Goal: Navigation & Orientation: Find specific page/section

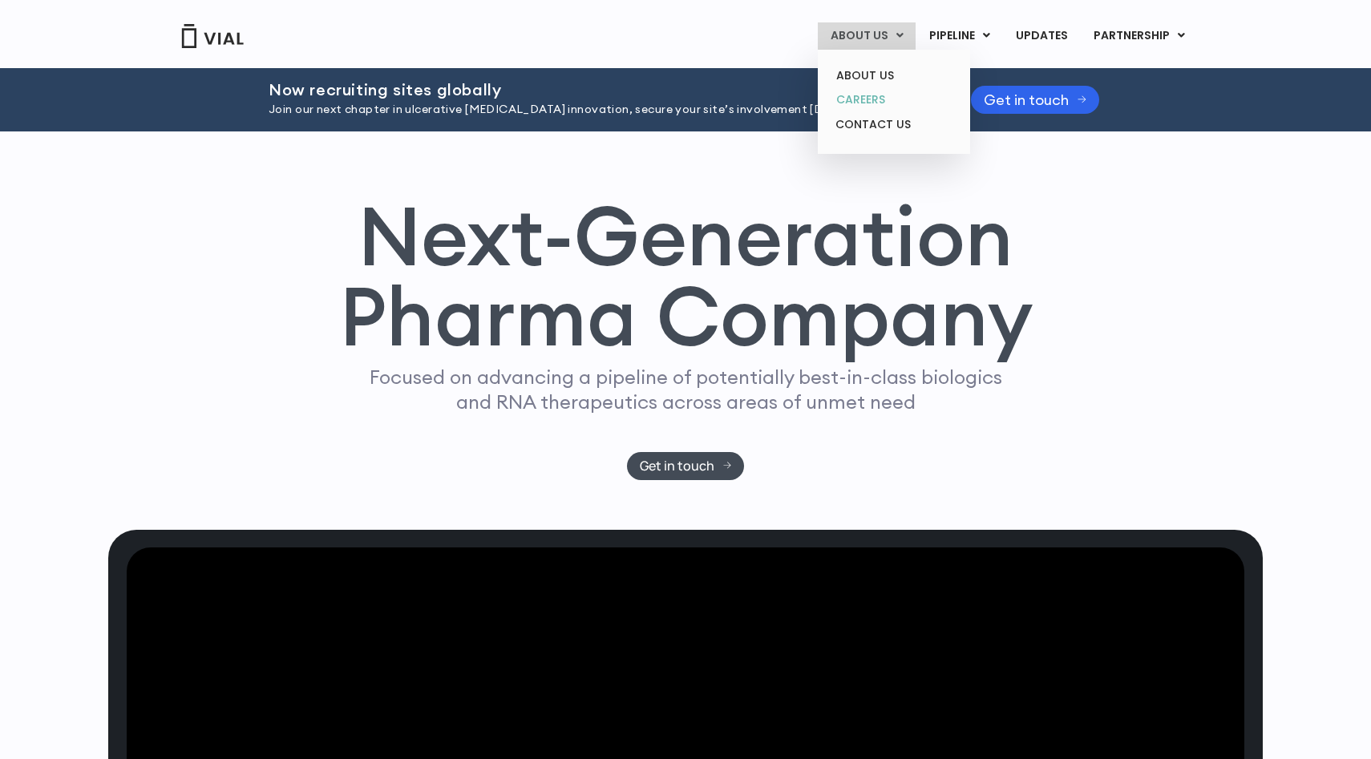
click at [874, 99] on link "CAREERS" at bounding box center [893, 99] width 140 height 25
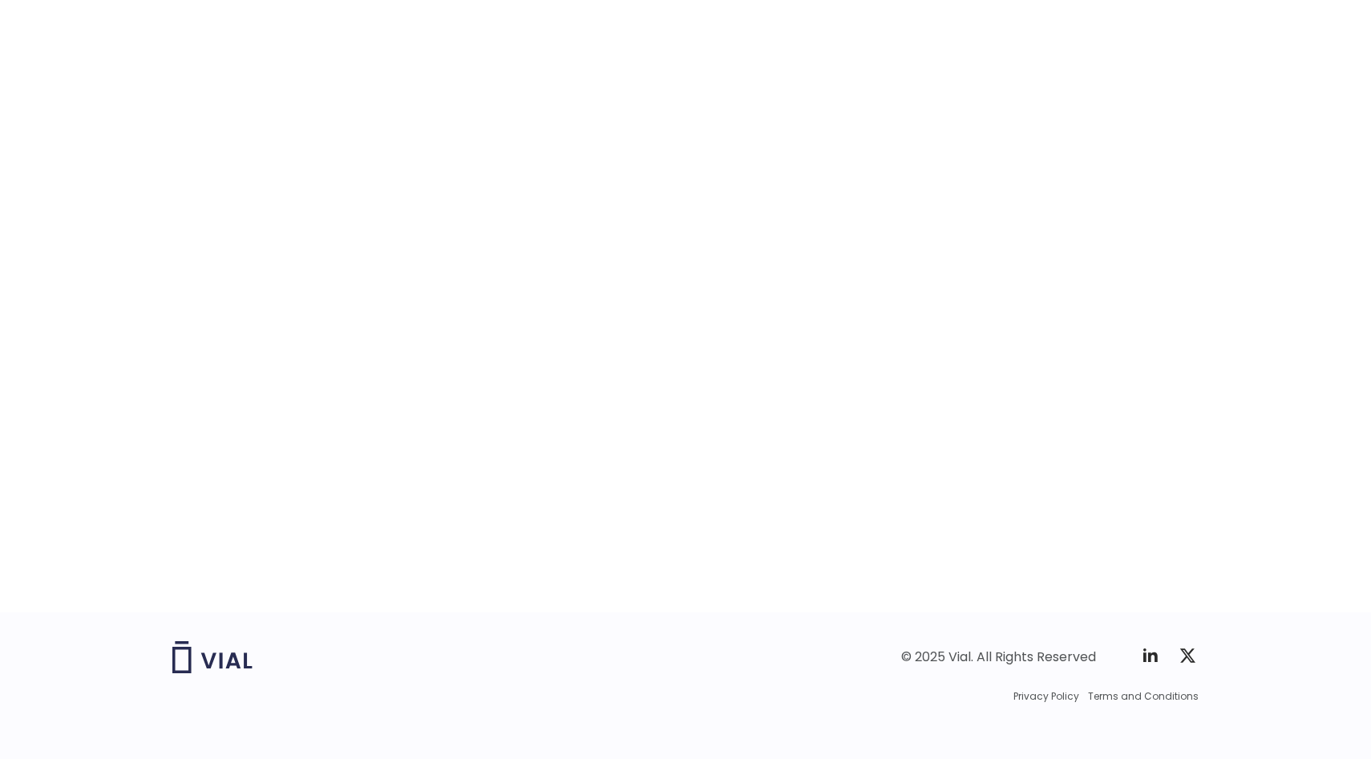
scroll to position [2382, 0]
click at [201, 648] on img at bounding box center [212, 649] width 80 height 32
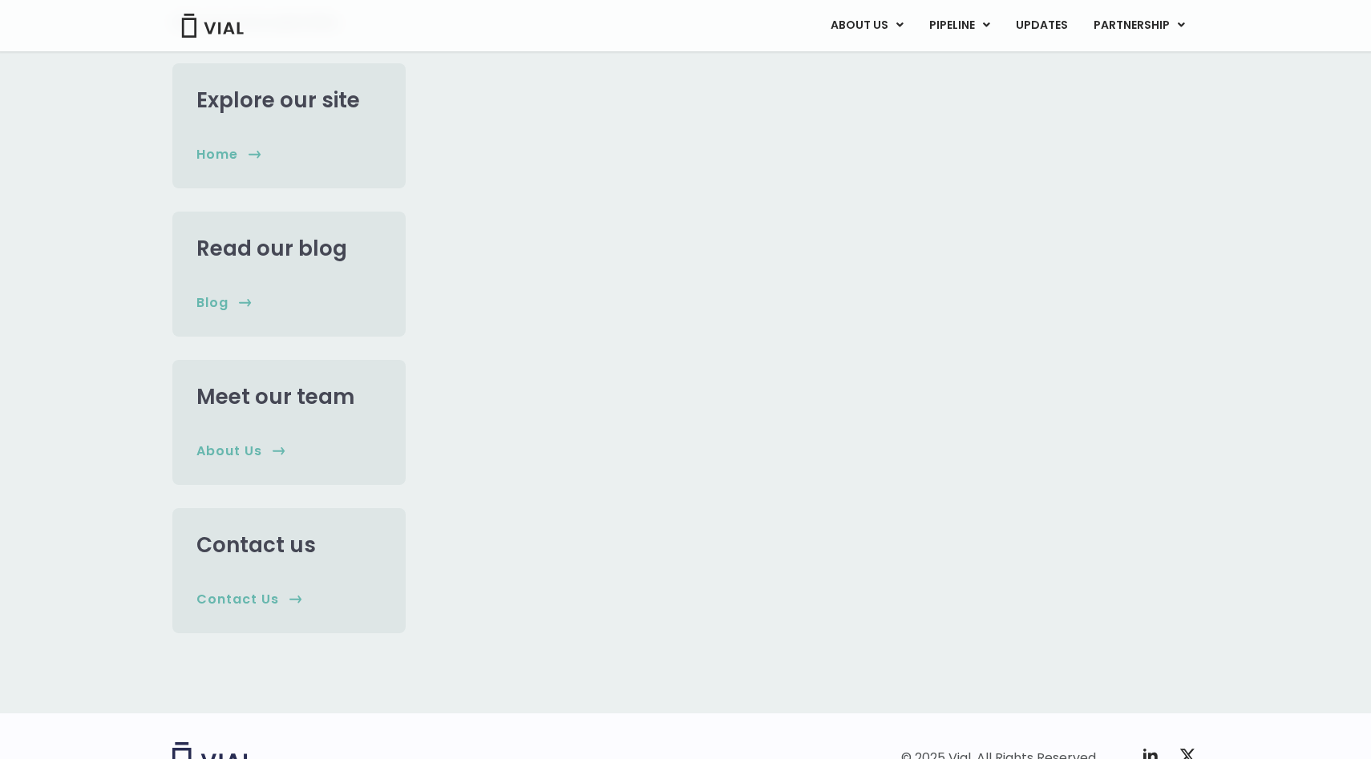
scroll to position [304, 0]
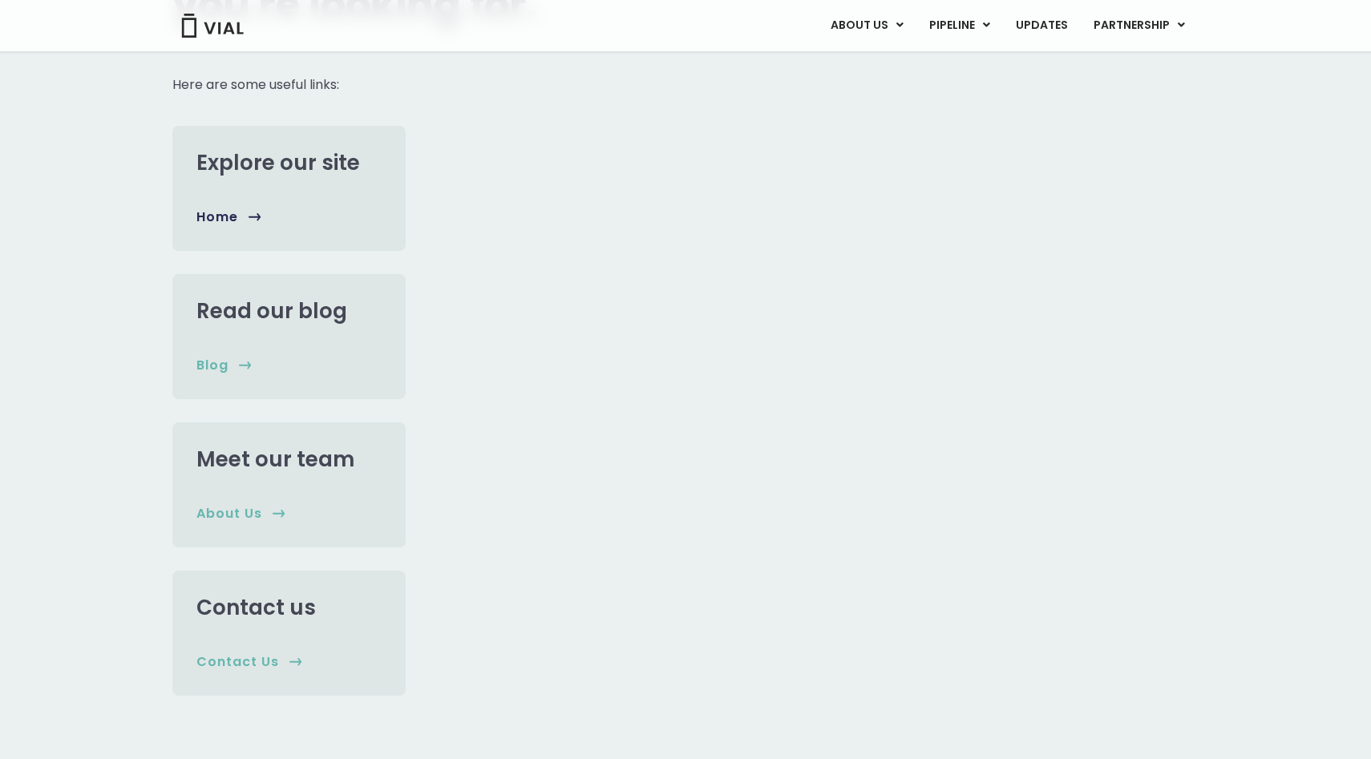
click at [229, 224] on span "home" at bounding box center [217, 217] width 42 height 18
